Goal: Navigation & Orientation: Find specific page/section

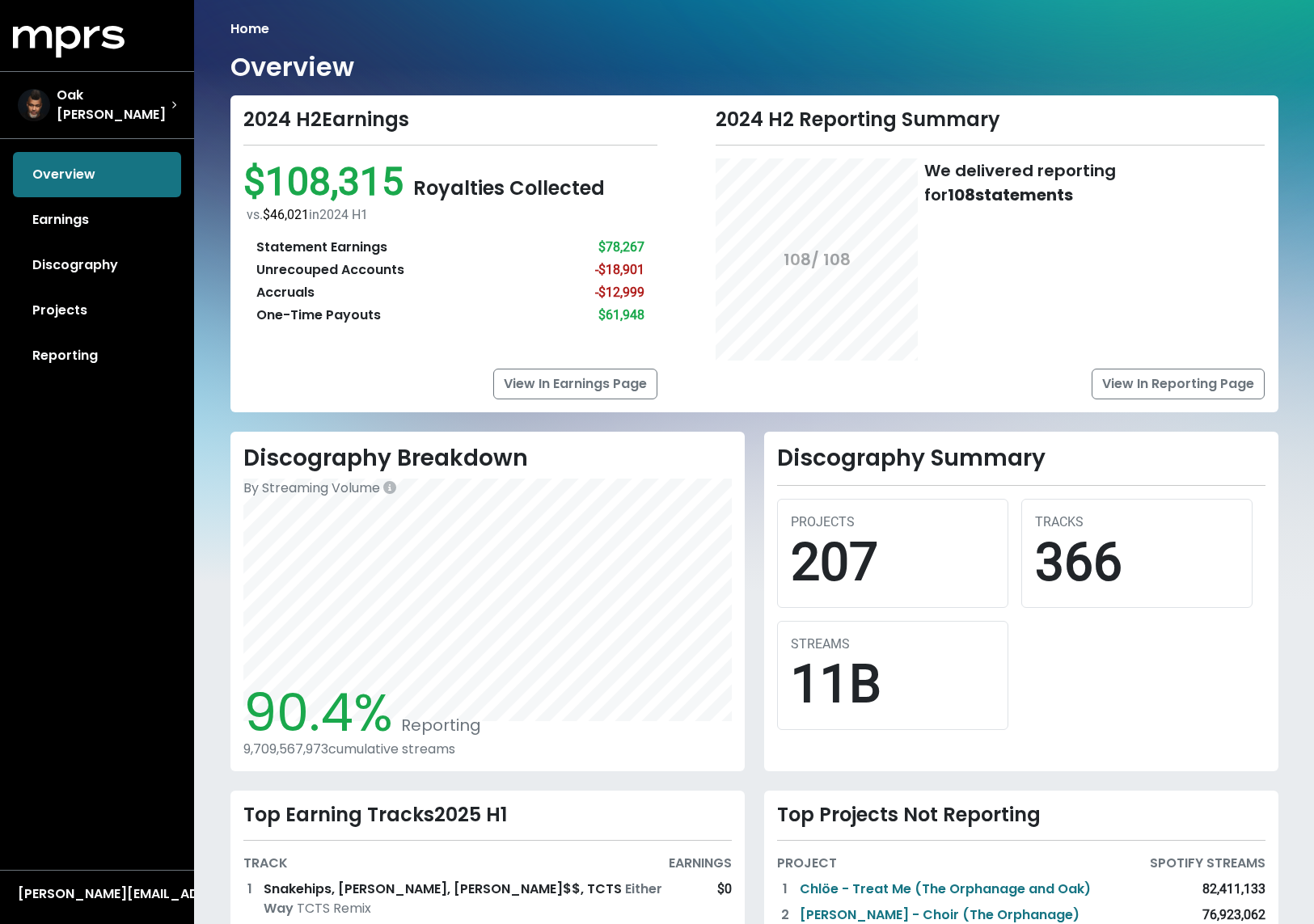
click at [69, 155] on div "Overview Earnings Discography Projects Reporting" at bounding box center [97, 265] width 194 height 226
click at [87, 169] on div "Overview Earnings Discography Projects Reporting" at bounding box center [97, 265] width 194 height 226
click at [72, 215] on link "Earnings" at bounding box center [97, 220] width 168 height 45
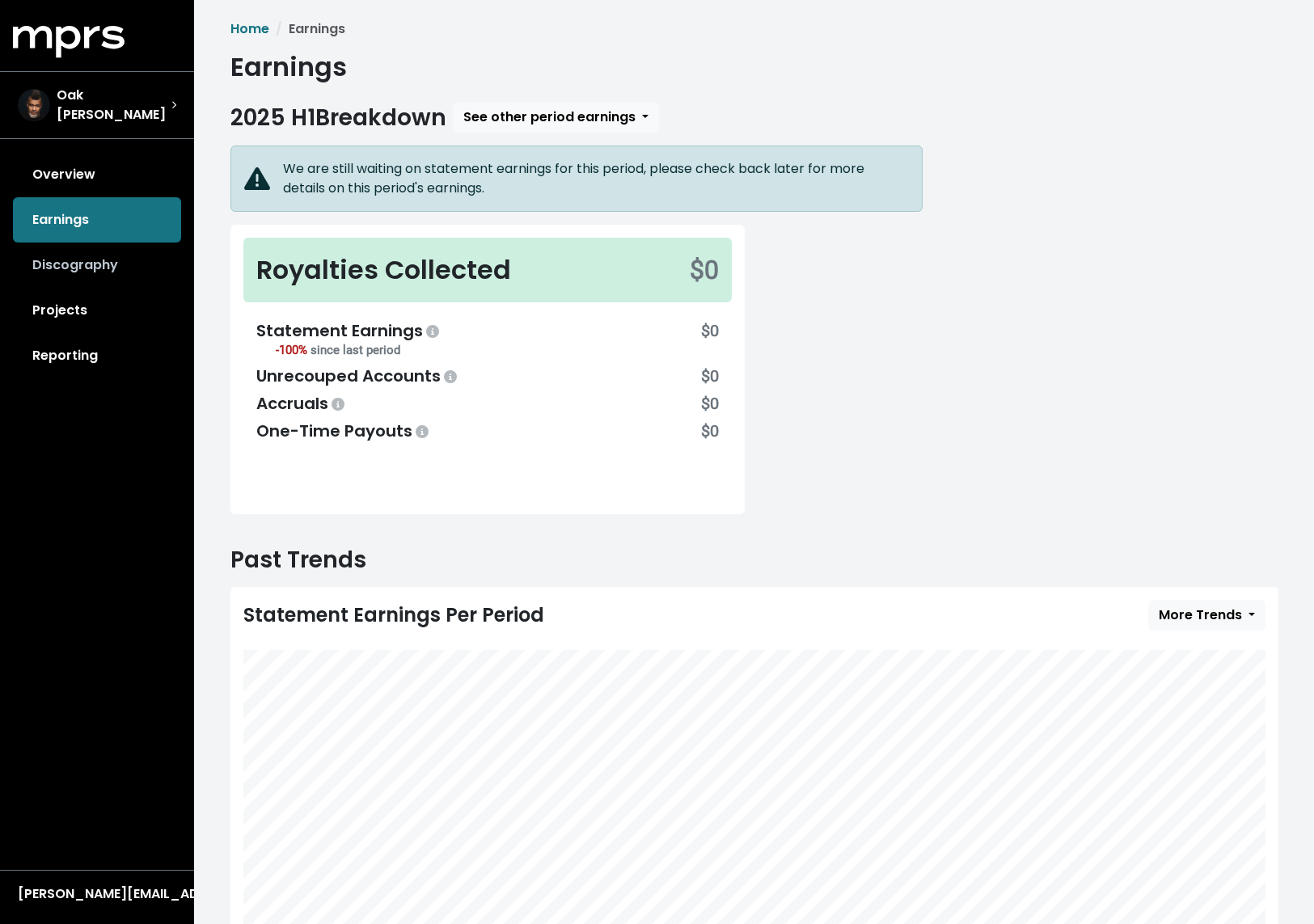
click at [102, 256] on link "Discography" at bounding box center [97, 265] width 168 height 45
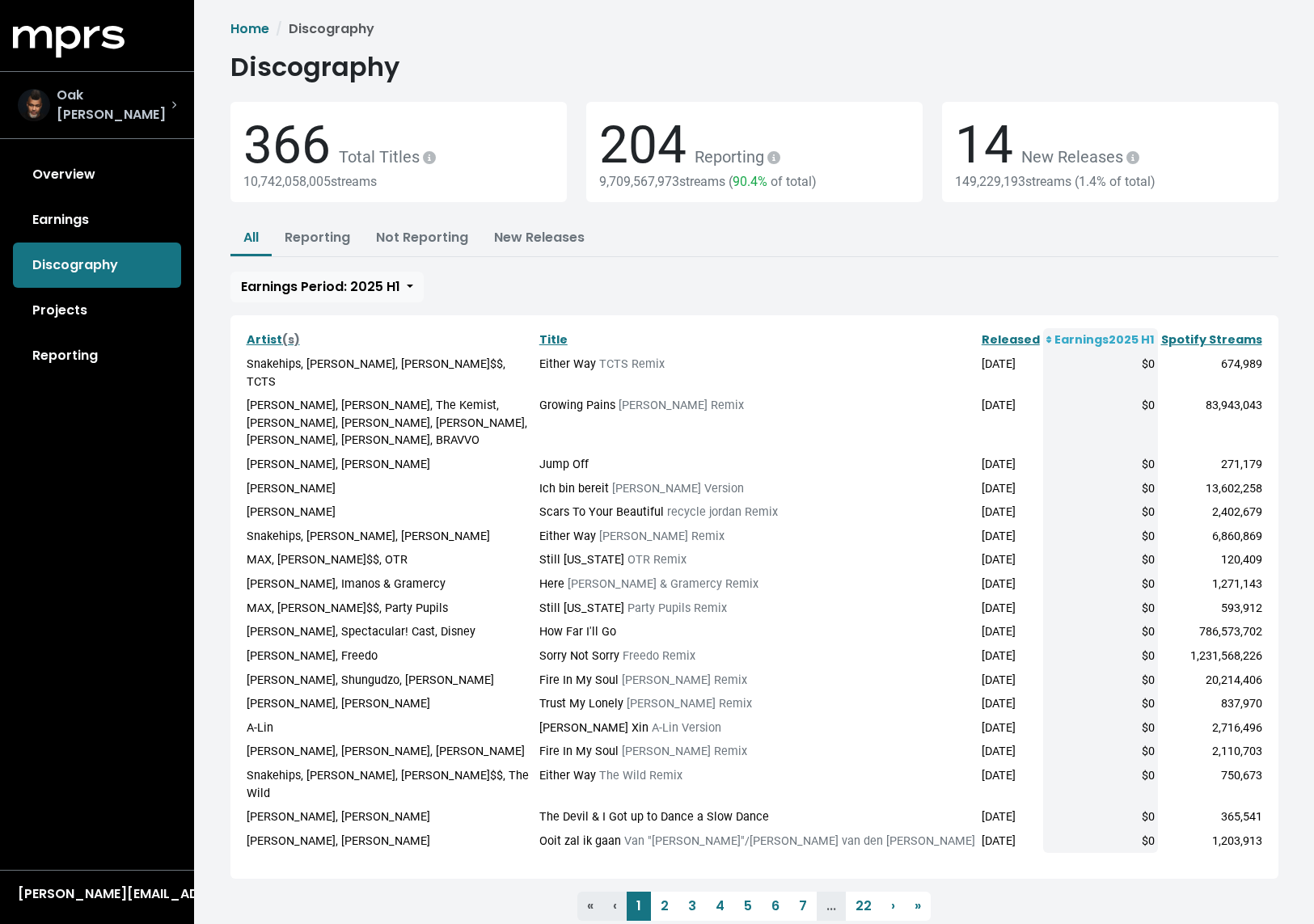
click at [134, 102] on div "Oak [PERSON_NAME]" at bounding box center [97, 105] width 158 height 39
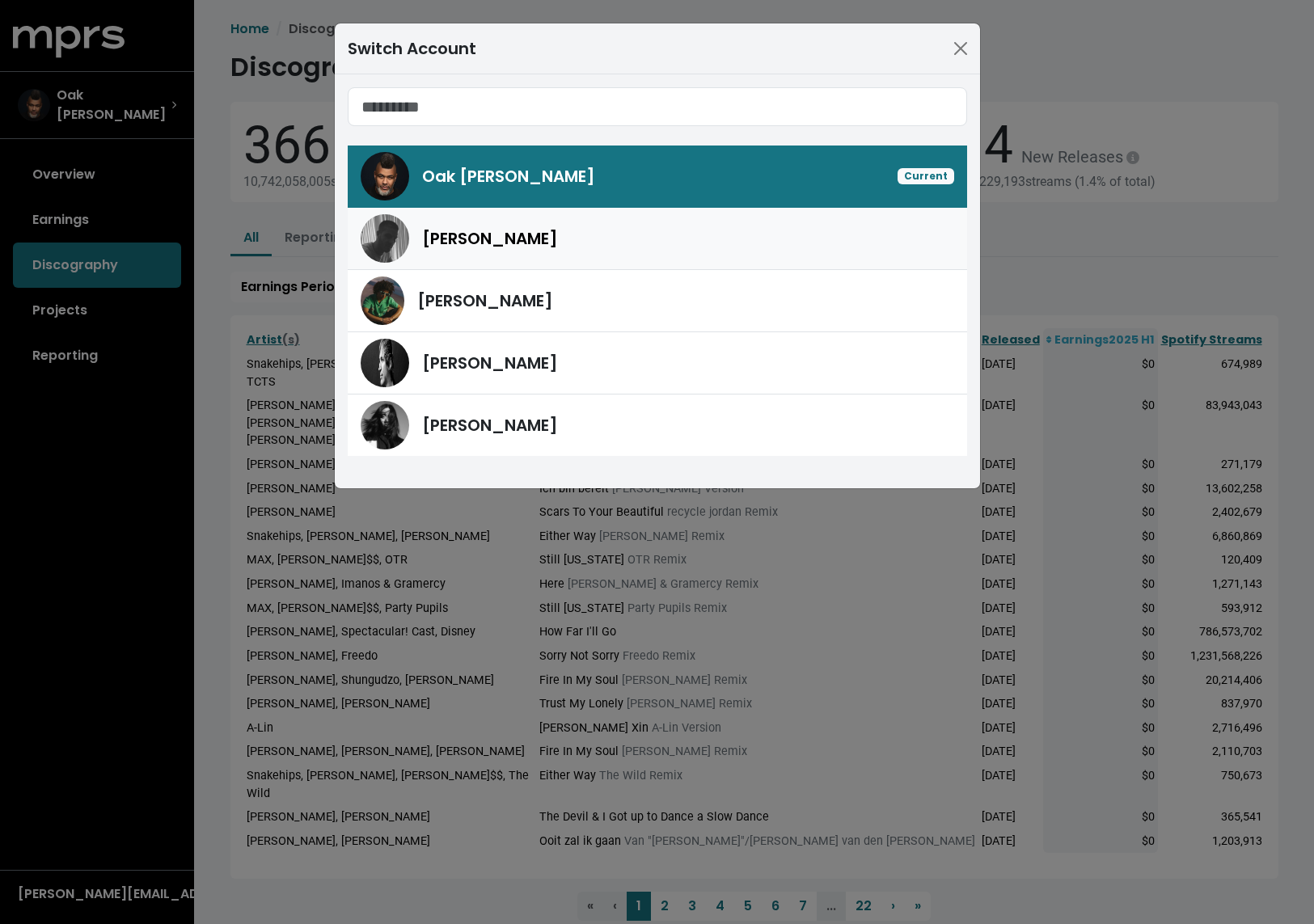
click at [458, 242] on span "[PERSON_NAME]" at bounding box center [489, 238] width 136 height 23
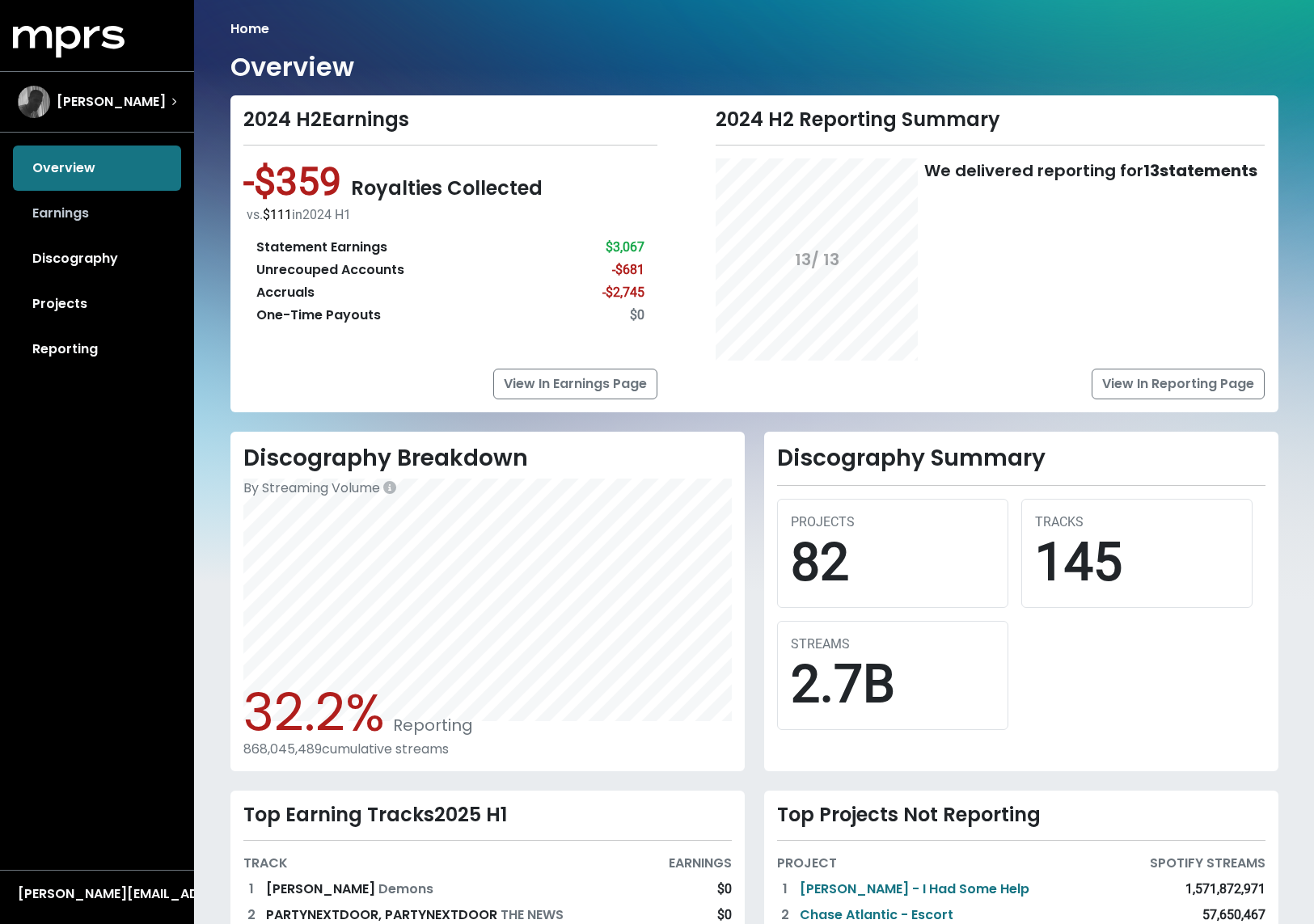
click at [40, 215] on link "Earnings" at bounding box center [97, 214] width 168 height 45
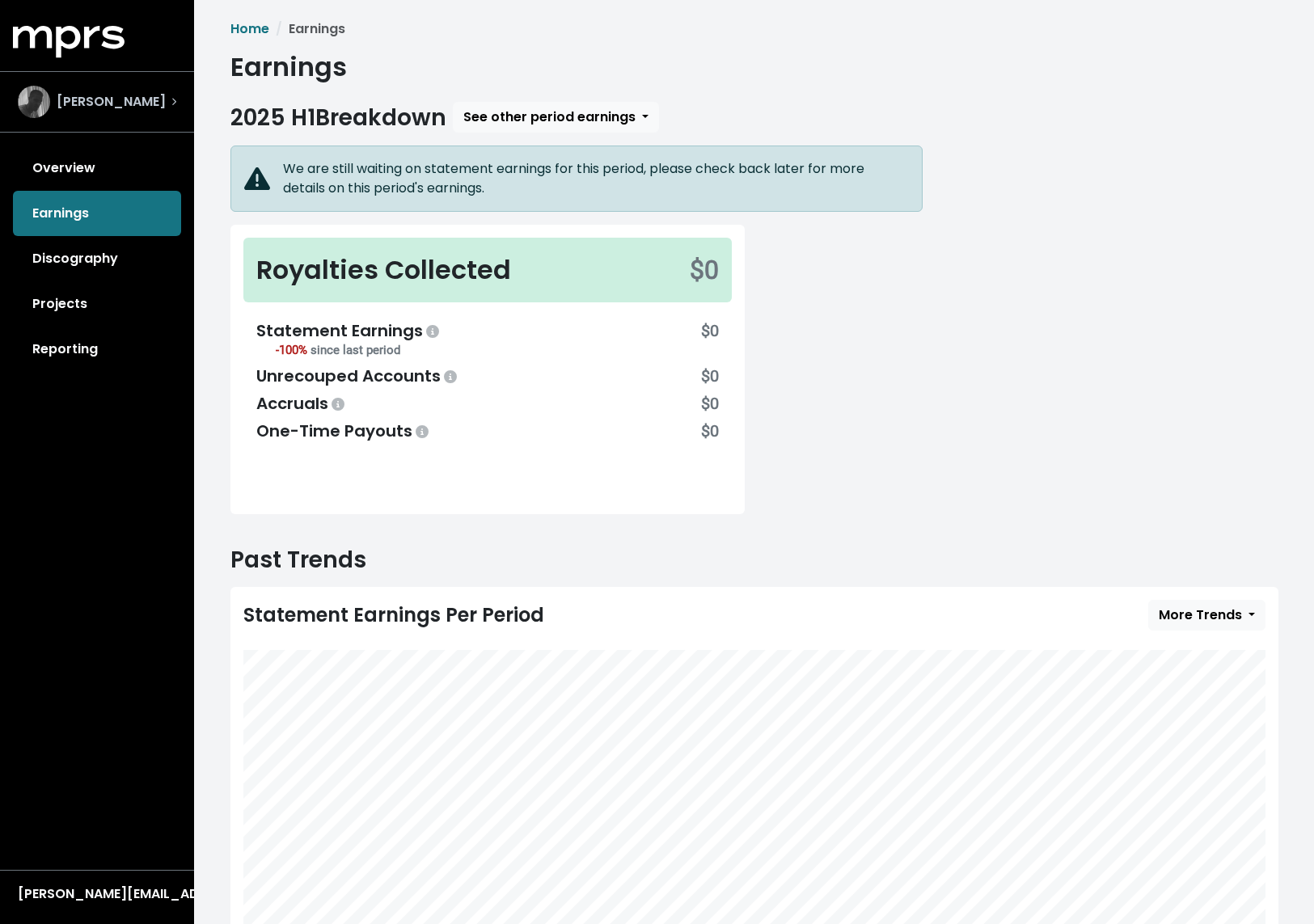
click at [172, 105] on icon "Select account" at bounding box center [174, 102] width 5 height 8
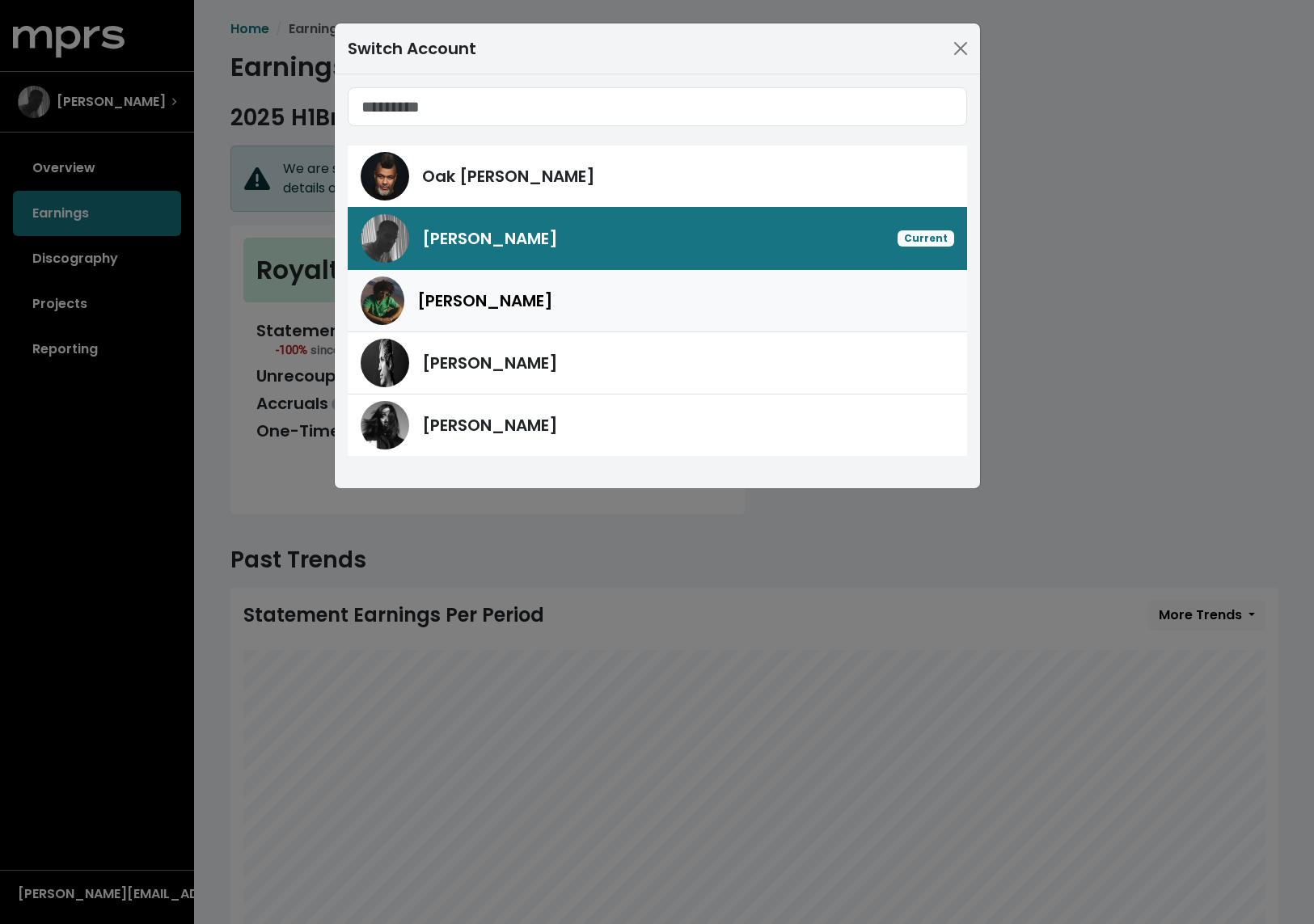
click at [481, 320] on div "[PERSON_NAME]" at bounding box center [657, 301] width 593 height 49
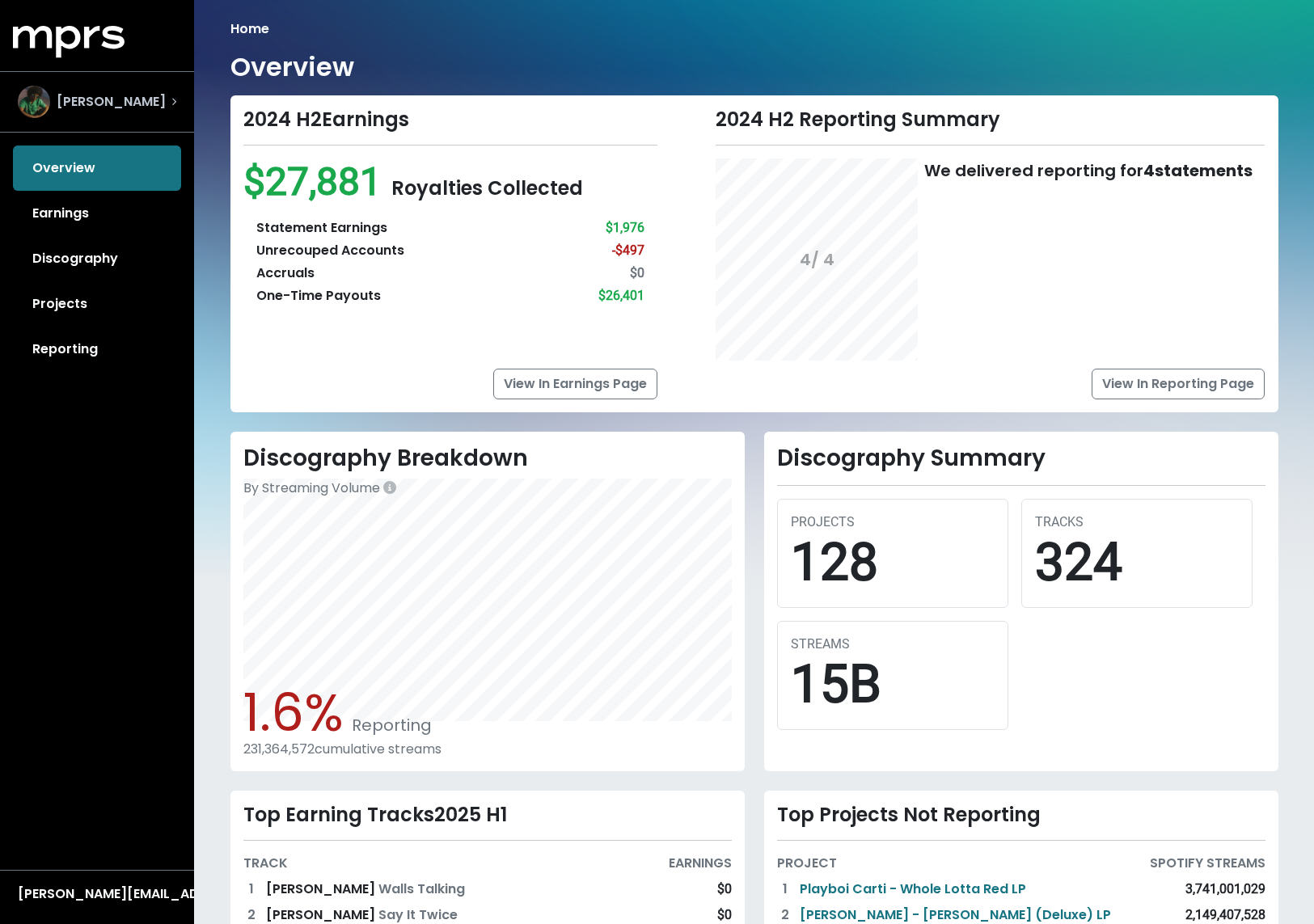
click at [127, 107] on span "[PERSON_NAME]" at bounding box center [111, 102] width 109 height 19
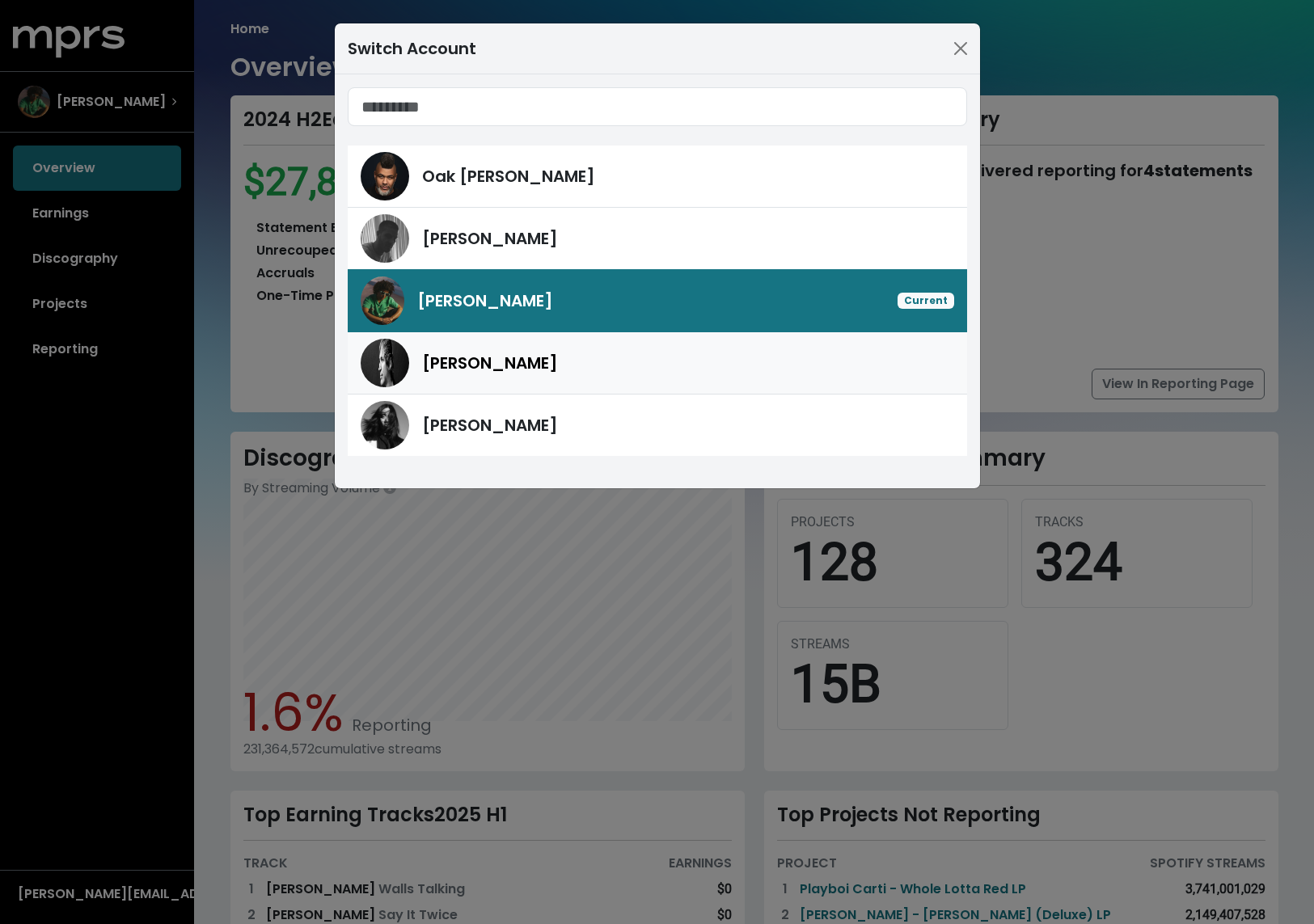
click at [525, 355] on div "[PERSON_NAME]" at bounding box center [688, 363] width 532 height 24
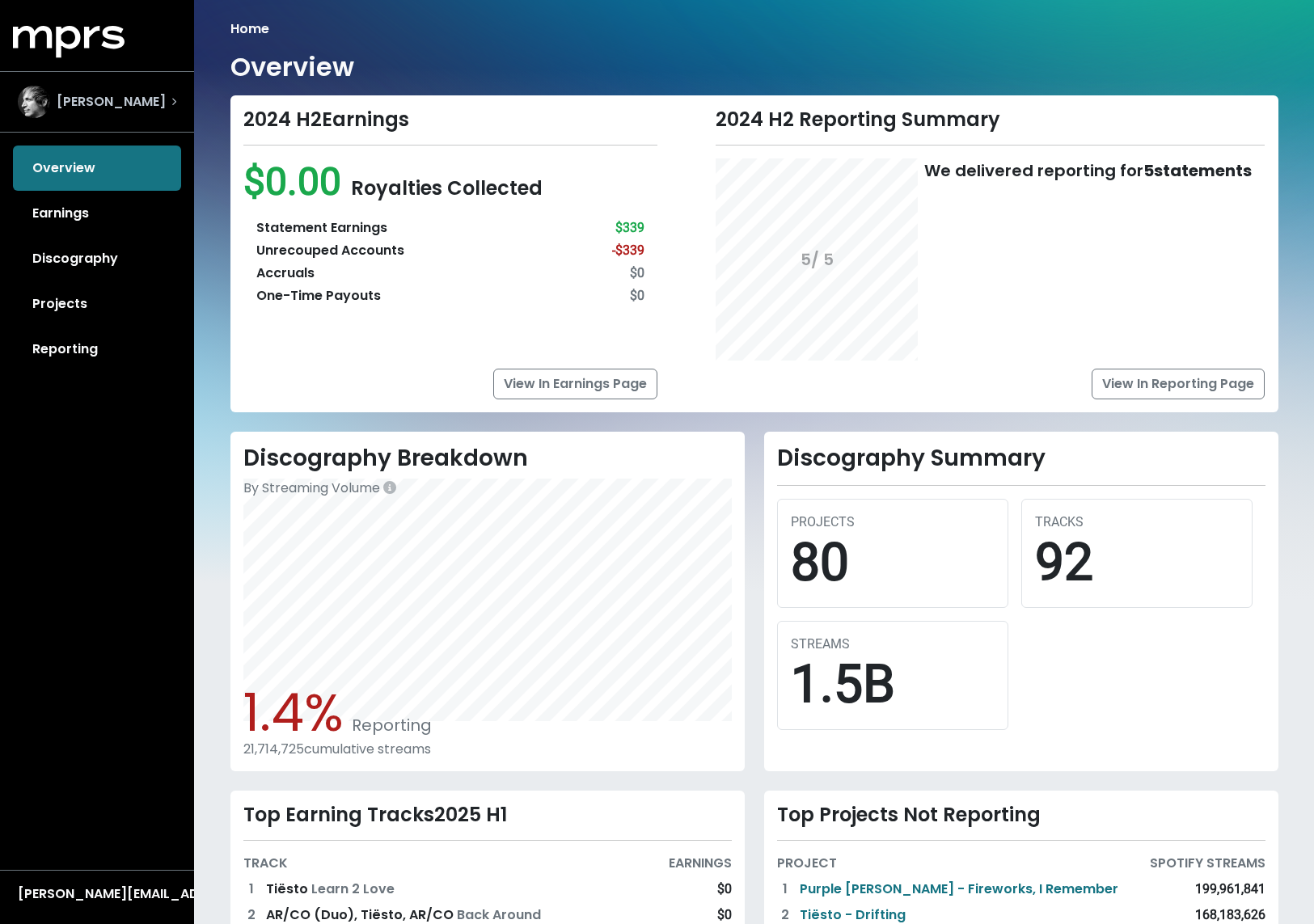
click at [168, 102] on div "[PERSON_NAME]" at bounding box center [97, 102] width 158 height 32
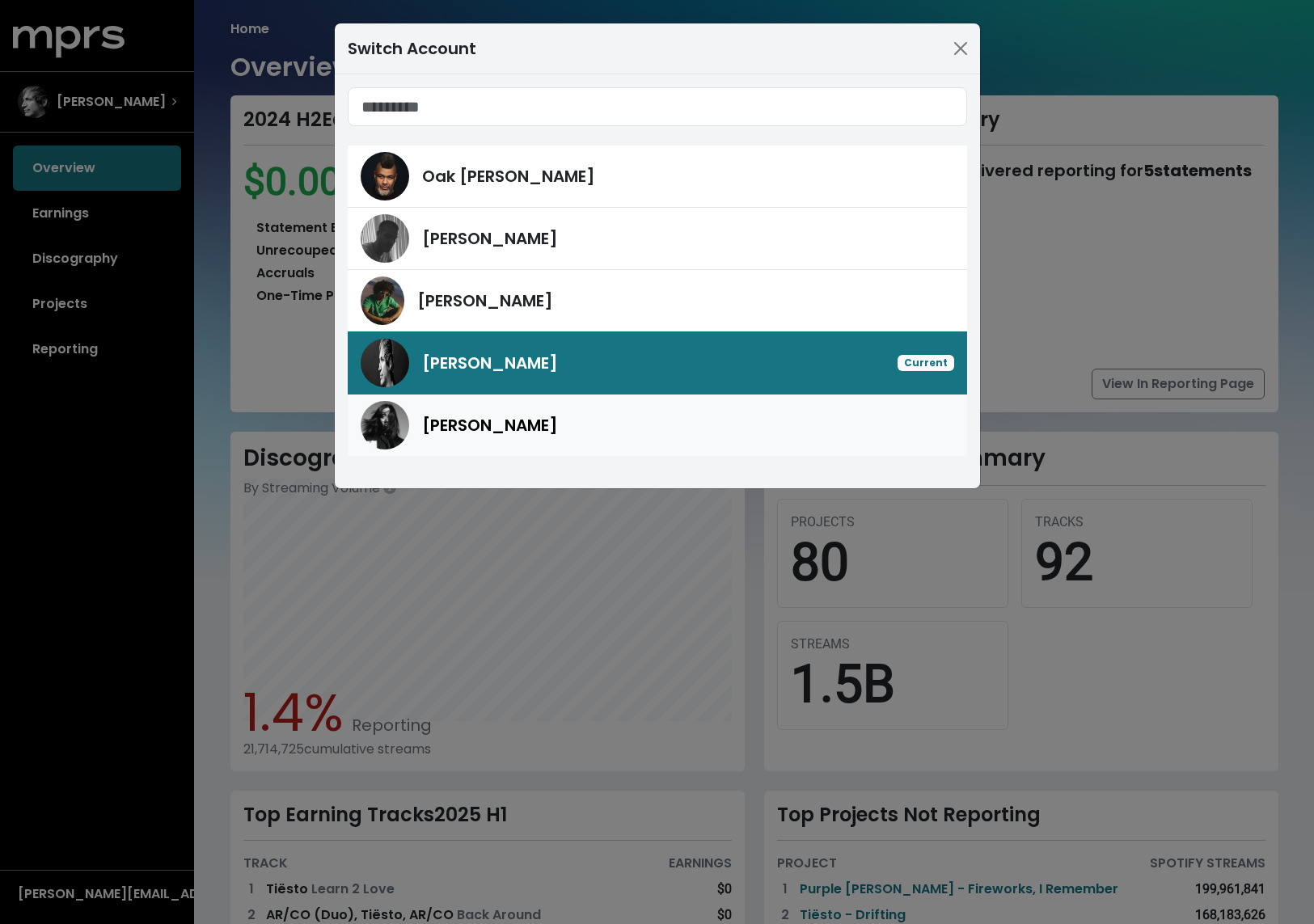
click at [481, 423] on span "[PERSON_NAME]" at bounding box center [489, 425] width 136 height 23
